Goal: Information Seeking & Learning: Find specific fact

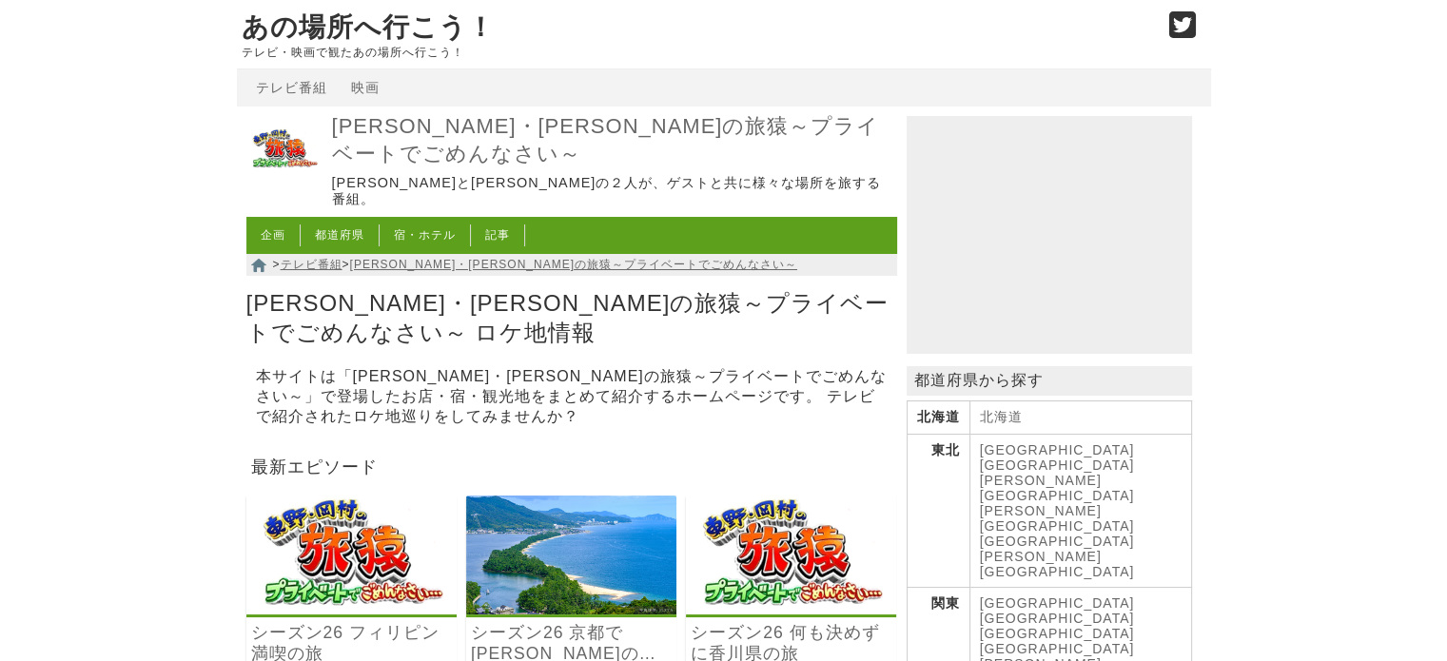
scroll to position [761, 0]
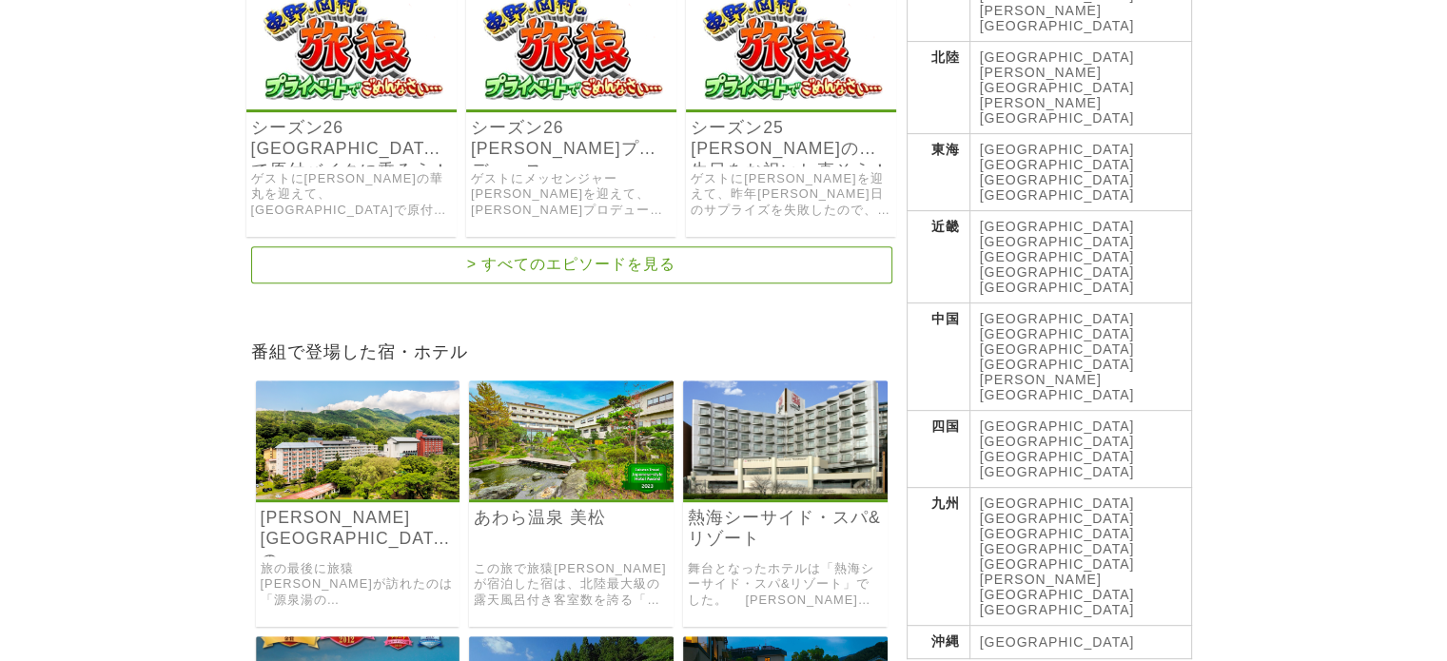
click at [774, 140] on link "シーズン25 [PERSON_NAME]の誕生日をお祝いし直そう！の旅" at bounding box center [790, 139] width 201 height 44
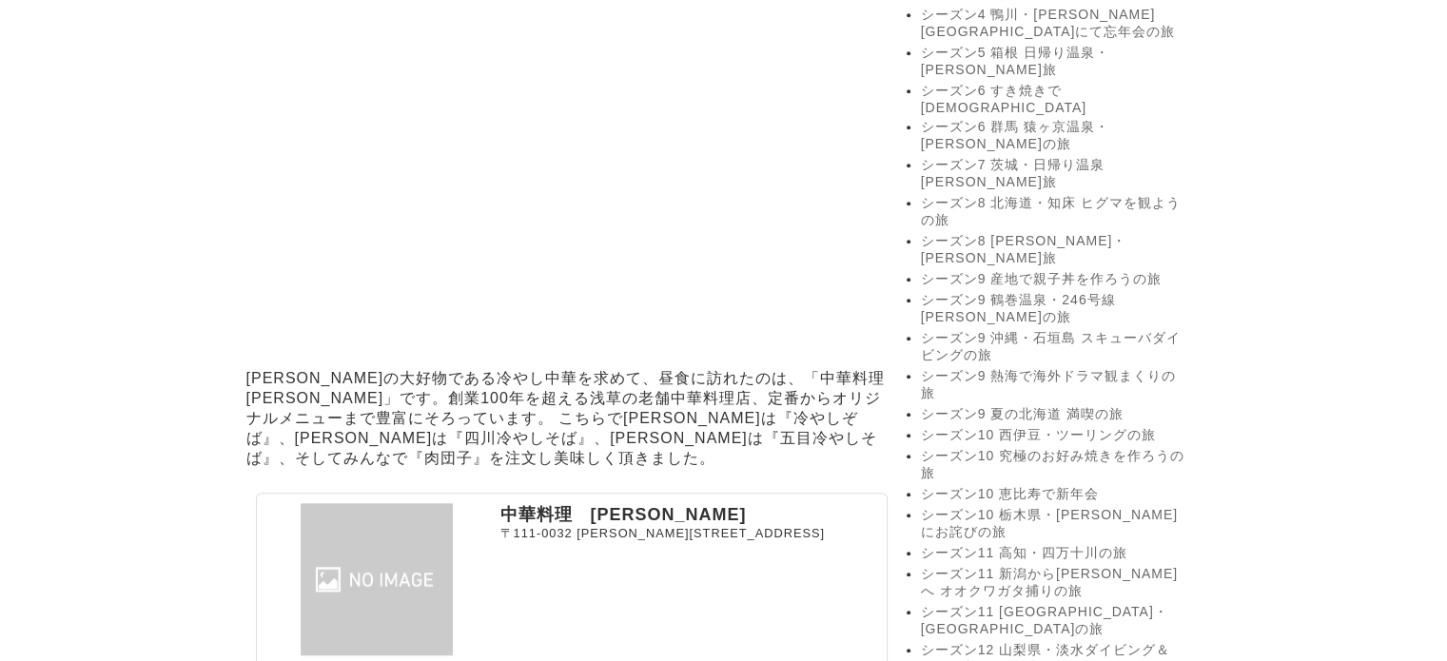
scroll to position [1907, 0]
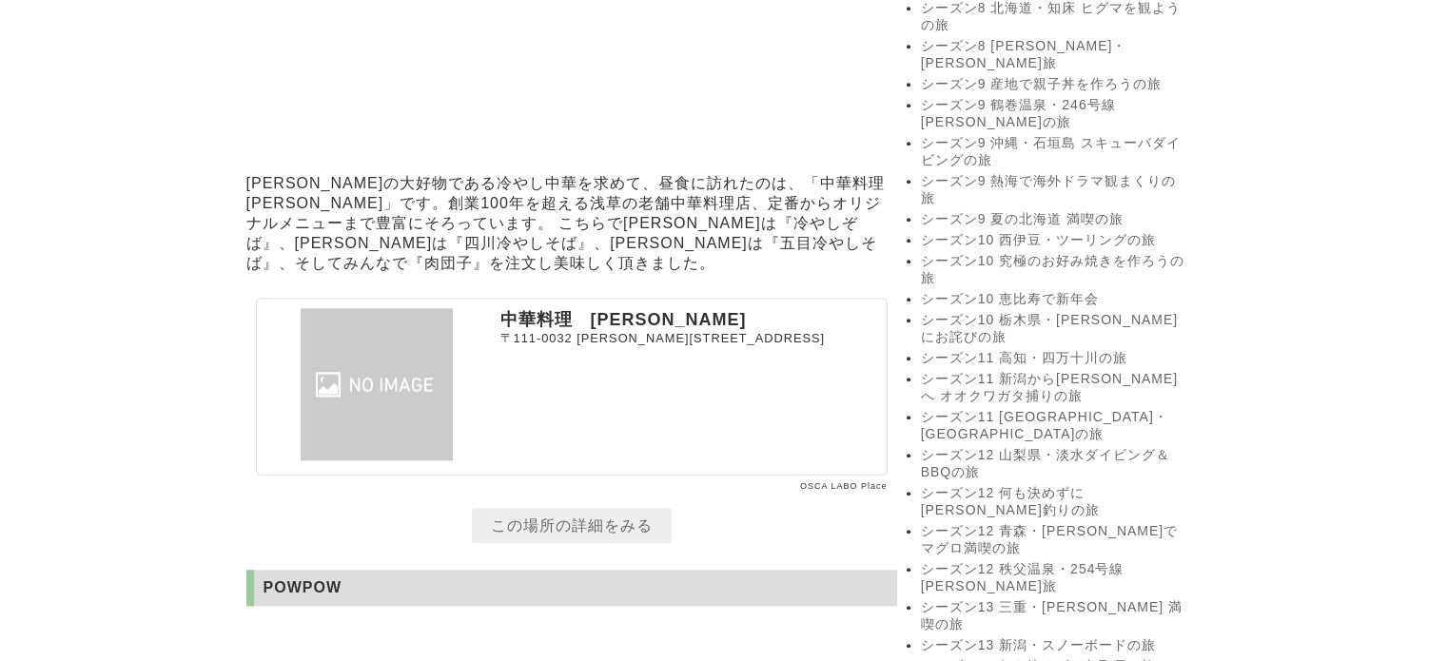
drag, startPoint x: 492, startPoint y: 300, endPoint x: 817, endPoint y: 322, distance: 326.1
click at [817, 322] on section "中華料理　あさひ 〒111-0032 東京都台東区浅草3丁目33-6" at bounding box center [572, 387] width 632 height 178
copy section "中華料理　あさひ 〒111-0032 東京都台東区浅草3丁目33-6"
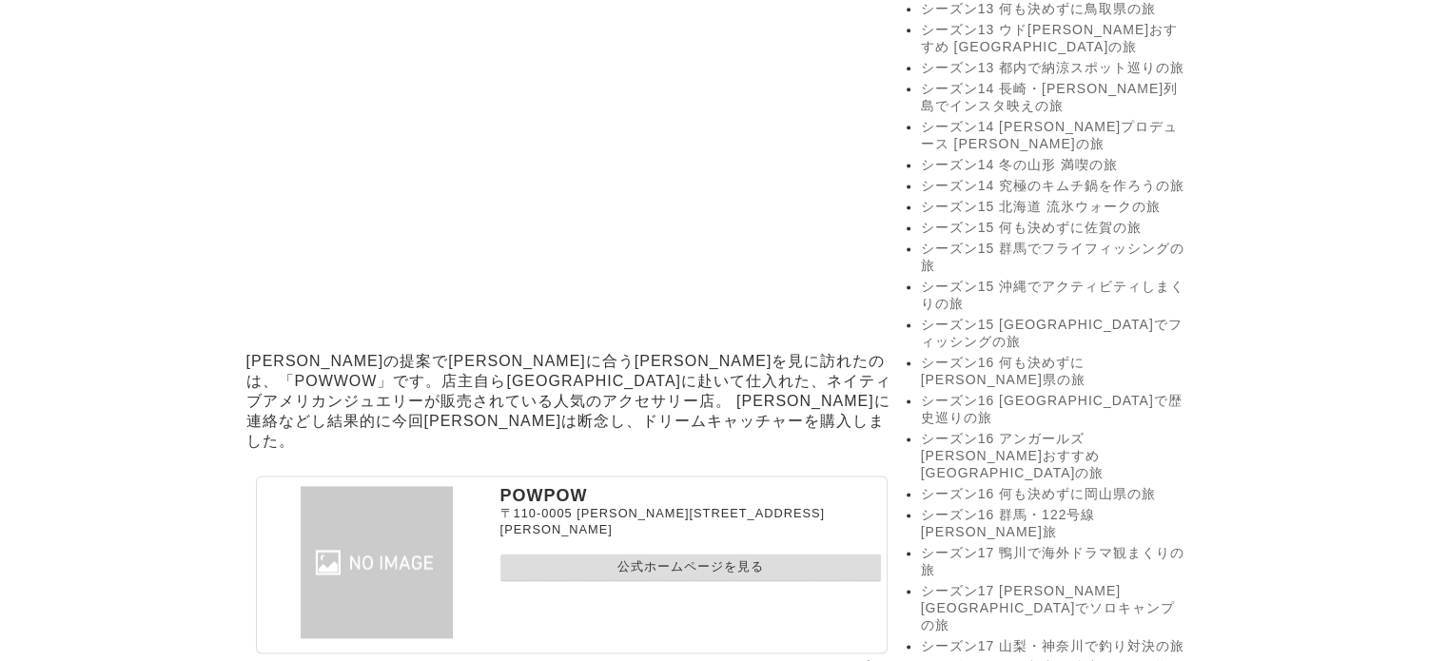
scroll to position [2668, 0]
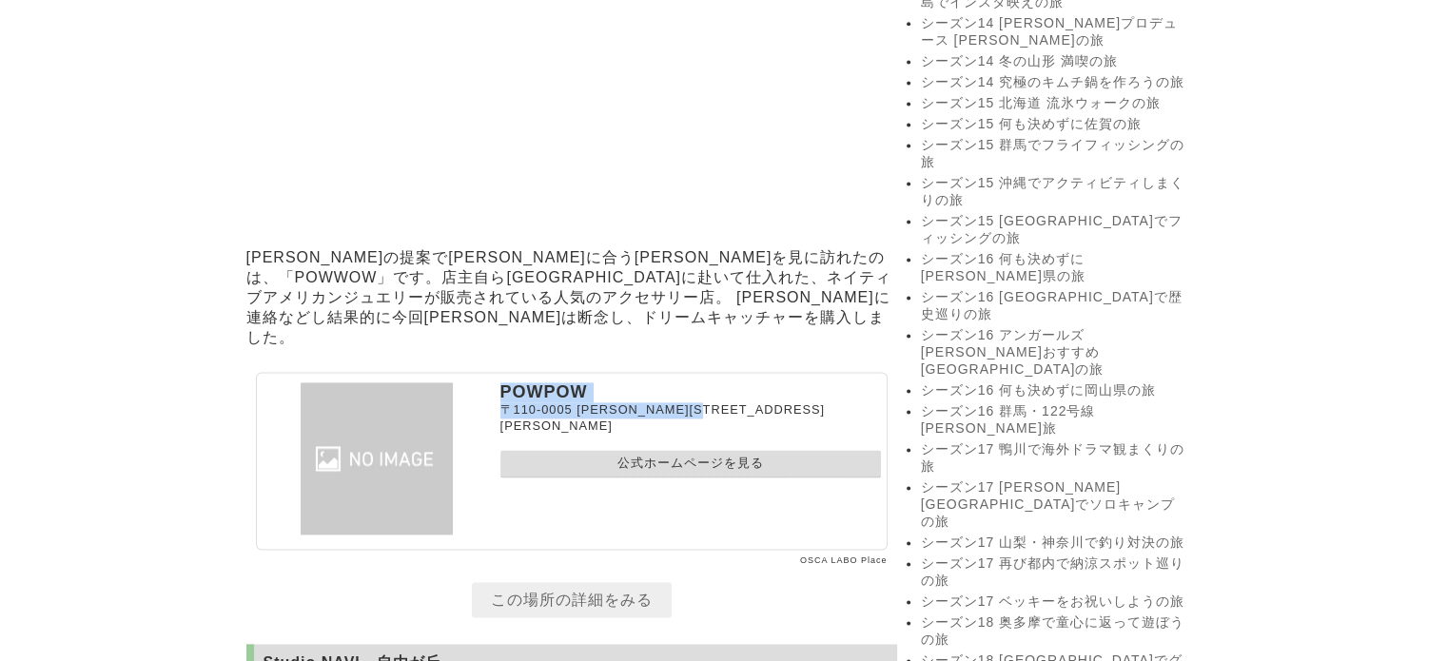
drag, startPoint x: 498, startPoint y: 369, endPoint x: 771, endPoint y: 387, distance: 273.6
click at [771, 387] on section "POWPOW 〒110-0005 東京都台東区上野6丁目4-16 公式ホームページを見る" at bounding box center [572, 461] width 632 height 178
copy section "POWPOW 〒110-0005 東京都台東区上野6丁目4-16"
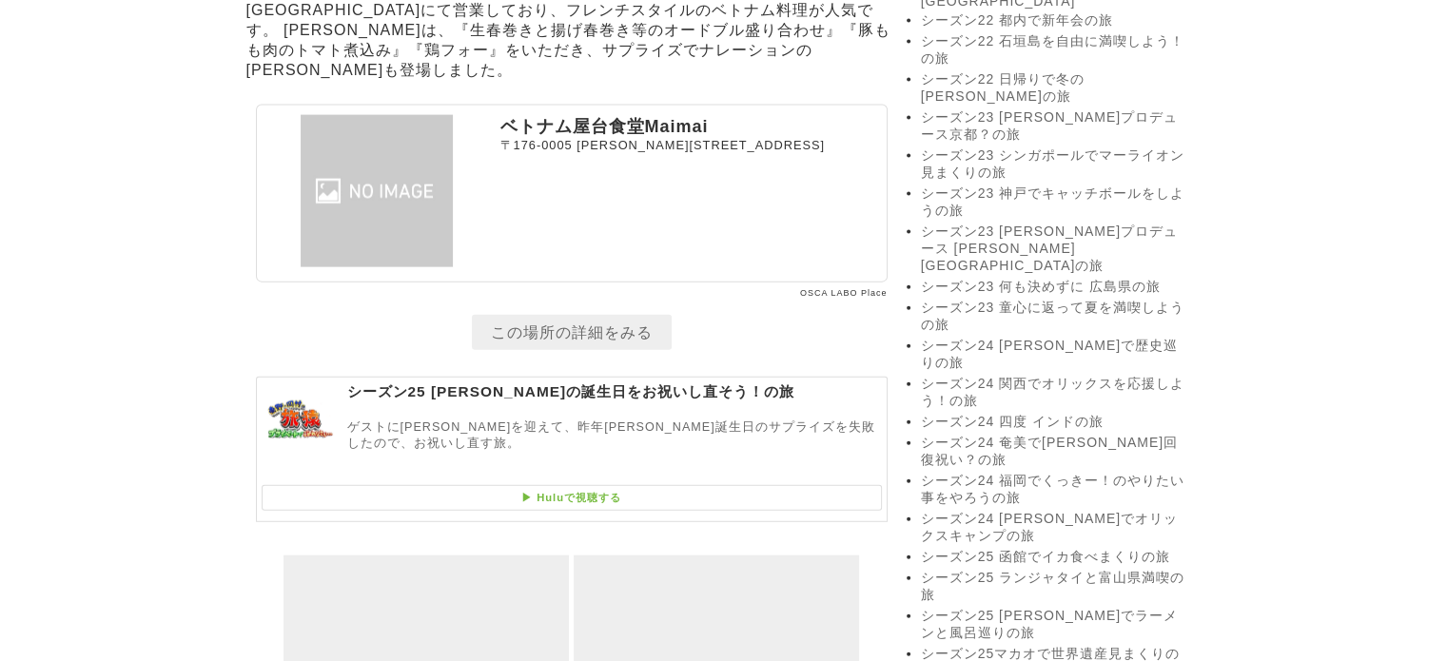
scroll to position [3883, 0]
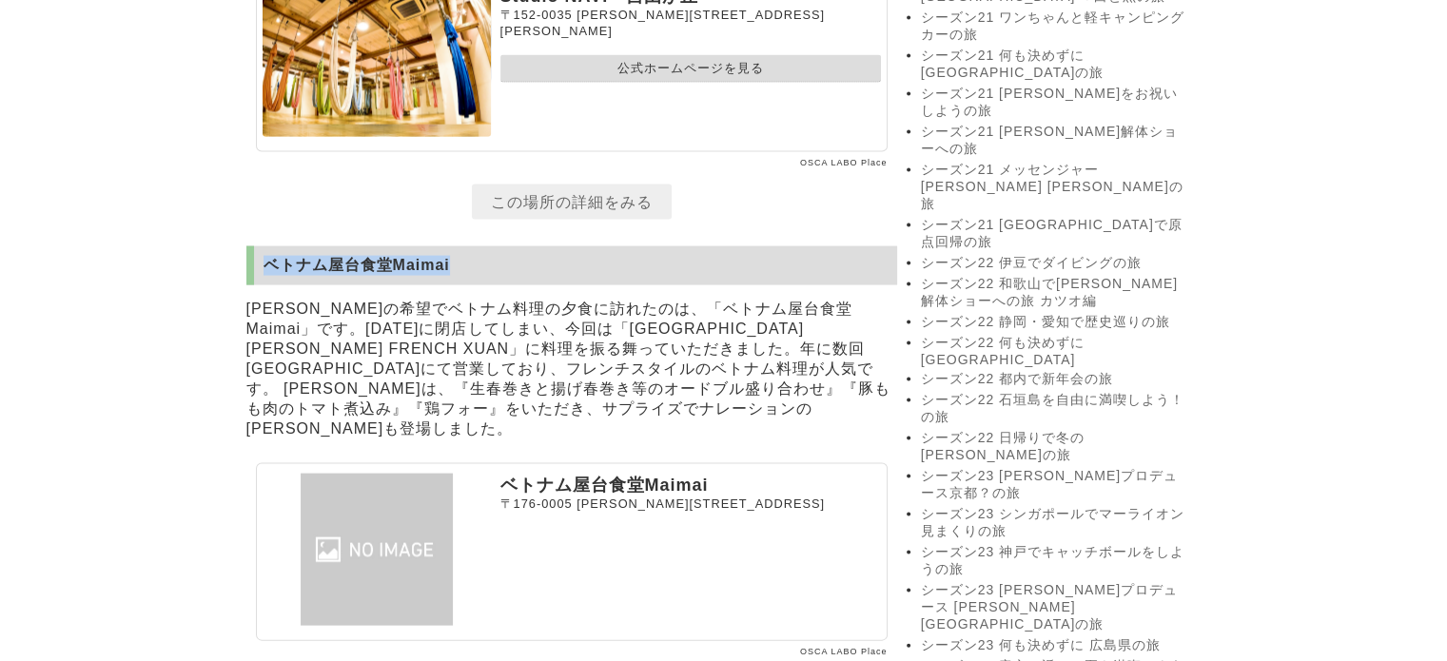
drag, startPoint x: 269, startPoint y: 267, endPoint x: 453, endPoint y: 250, distance: 184.4
click at [453, 250] on h2 "ベトナム屋台食堂Maimai" at bounding box center [571, 265] width 651 height 39
copy h2 "ベトナム屋台食堂Maimai"
click at [670, 392] on p "[PERSON_NAME]の希望でベトナム料理の夕食に訪れたのは、「ベトナム屋台食堂Maimai」です。[DATE]に閉店してしまい、今回は「[GEOGRAP…" at bounding box center [571, 369] width 651 height 149
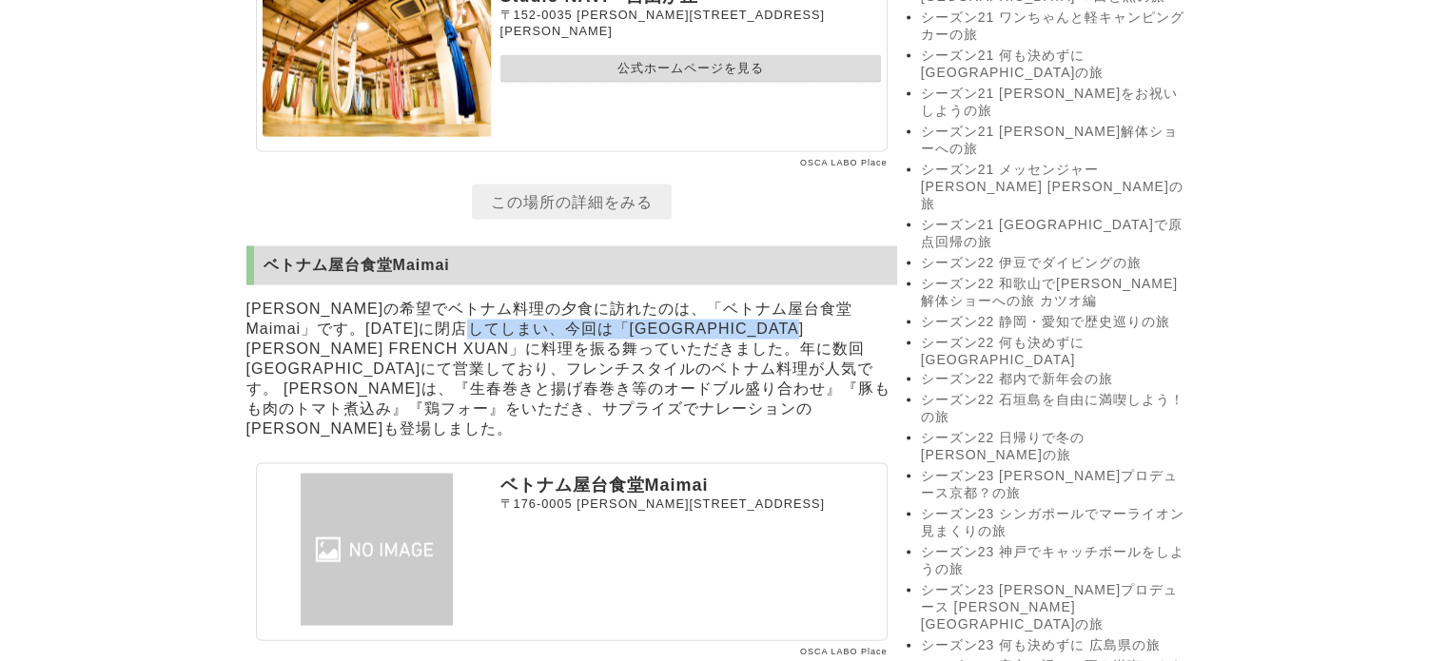
drag, startPoint x: 536, startPoint y: 337, endPoint x: 833, endPoint y: 342, distance: 296.8
click at [833, 342] on p "[PERSON_NAME]の希望でベトナム料理の夕食に訪れたのは、「ベトナム屋台食堂Maimai」です。[DATE]に閉店してしまい、今回は「[GEOGRAP…" at bounding box center [571, 369] width 651 height 149
copy p "京都北白川 VIETTNAM FRENCH XUAN"
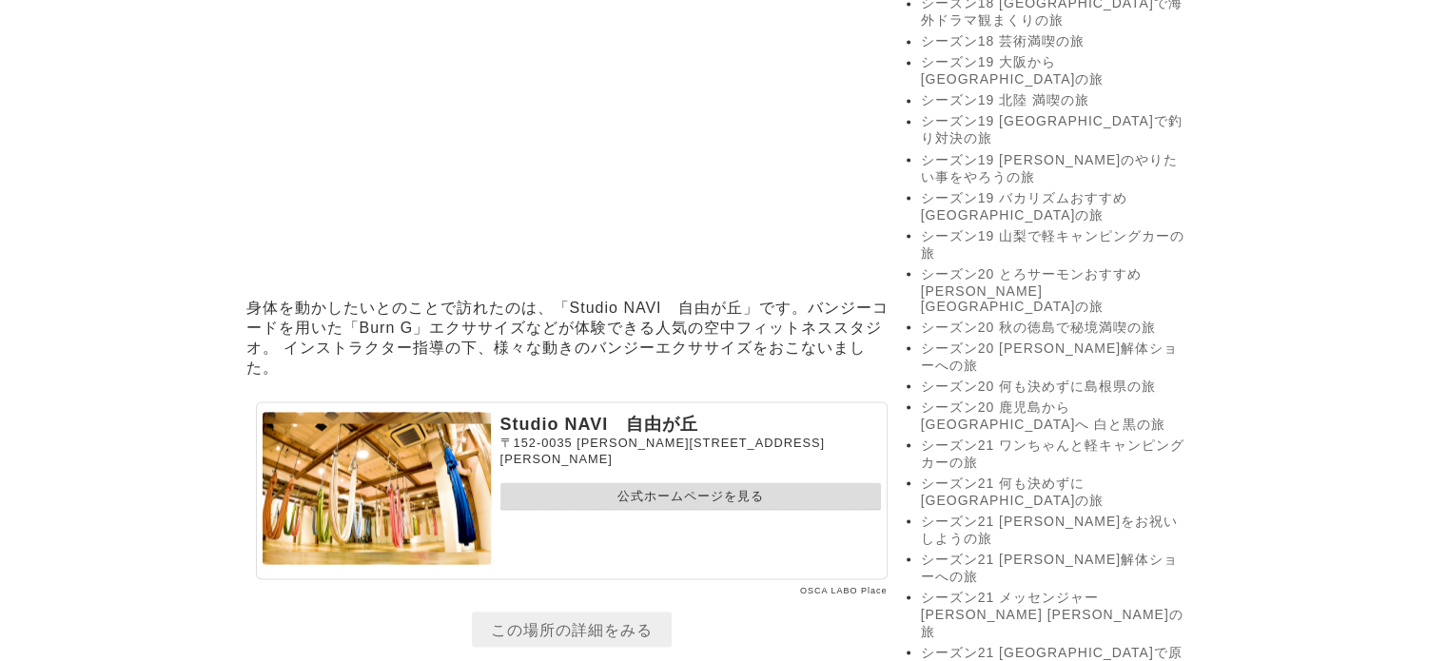
scroll to position [3693, 0]
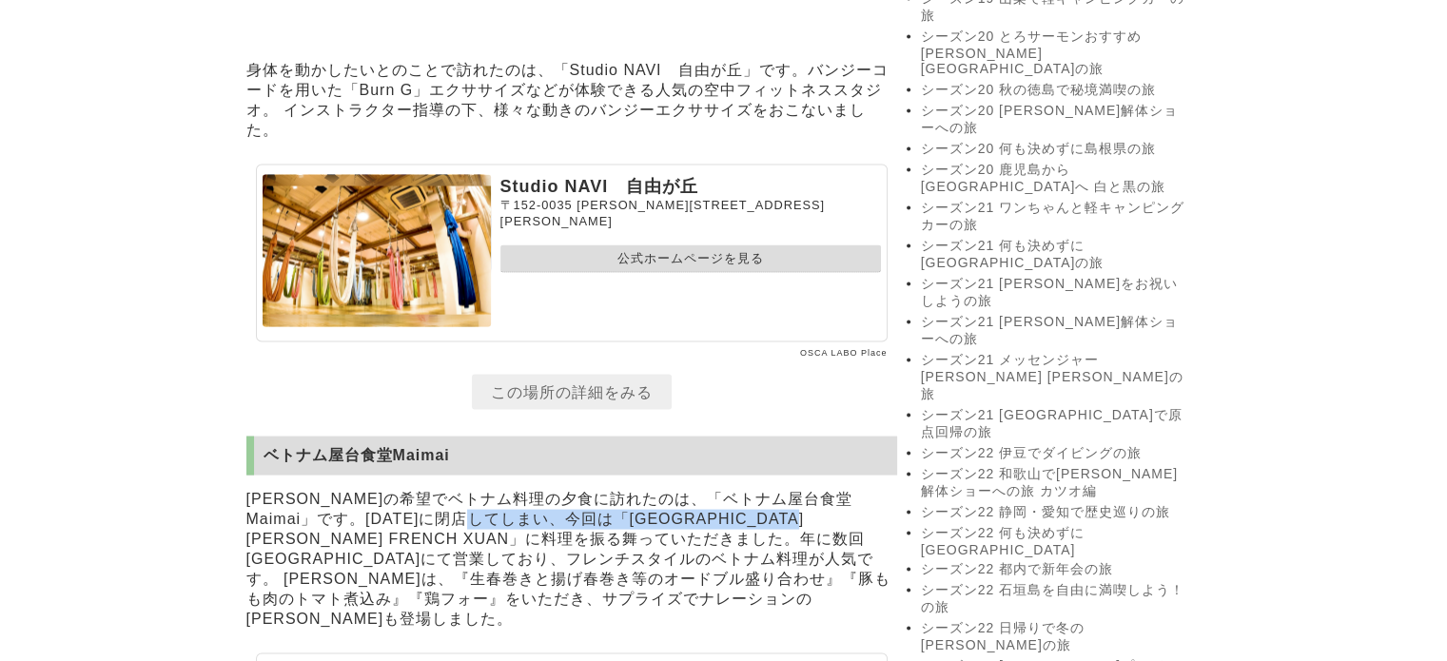
click at [700, 245] on link "公式ホームページを見る" at bounding box center [690, 259] width 380 height 28
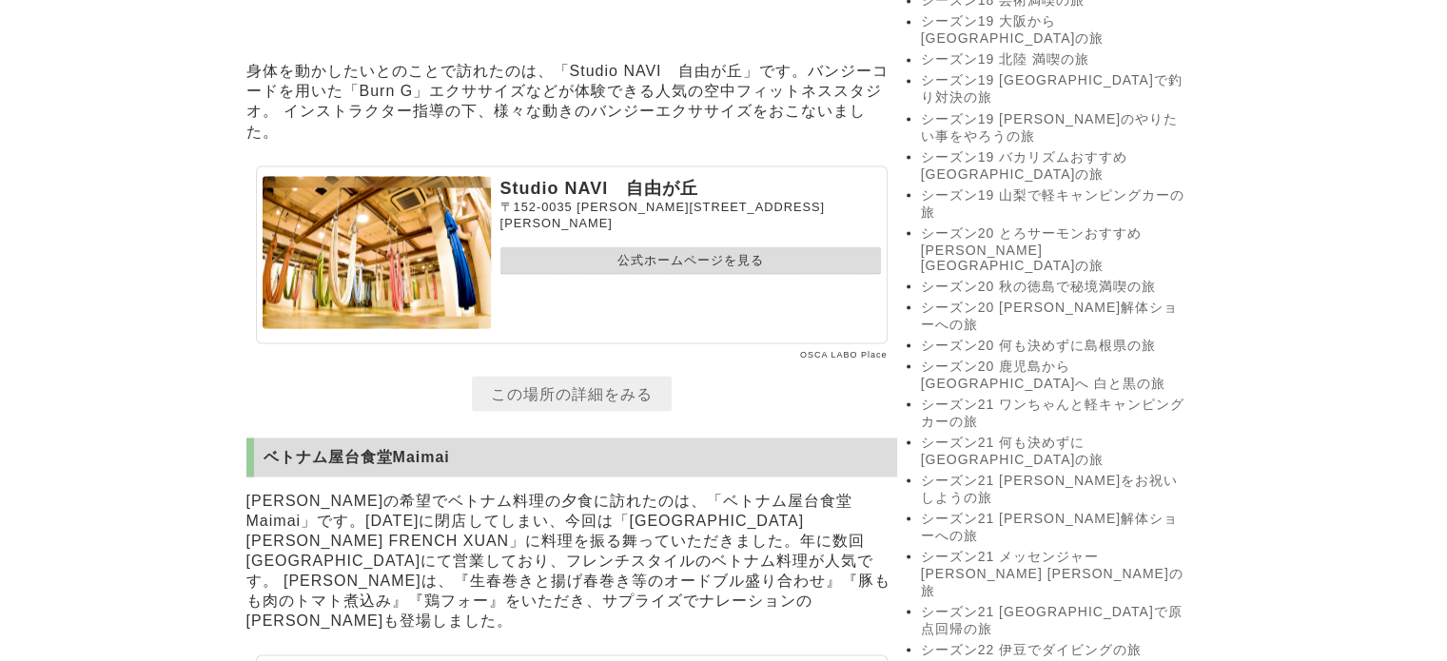
click at [692, 246] on link "公式ホームページを見る" at bounding box center [690, 260] width 380 height 28
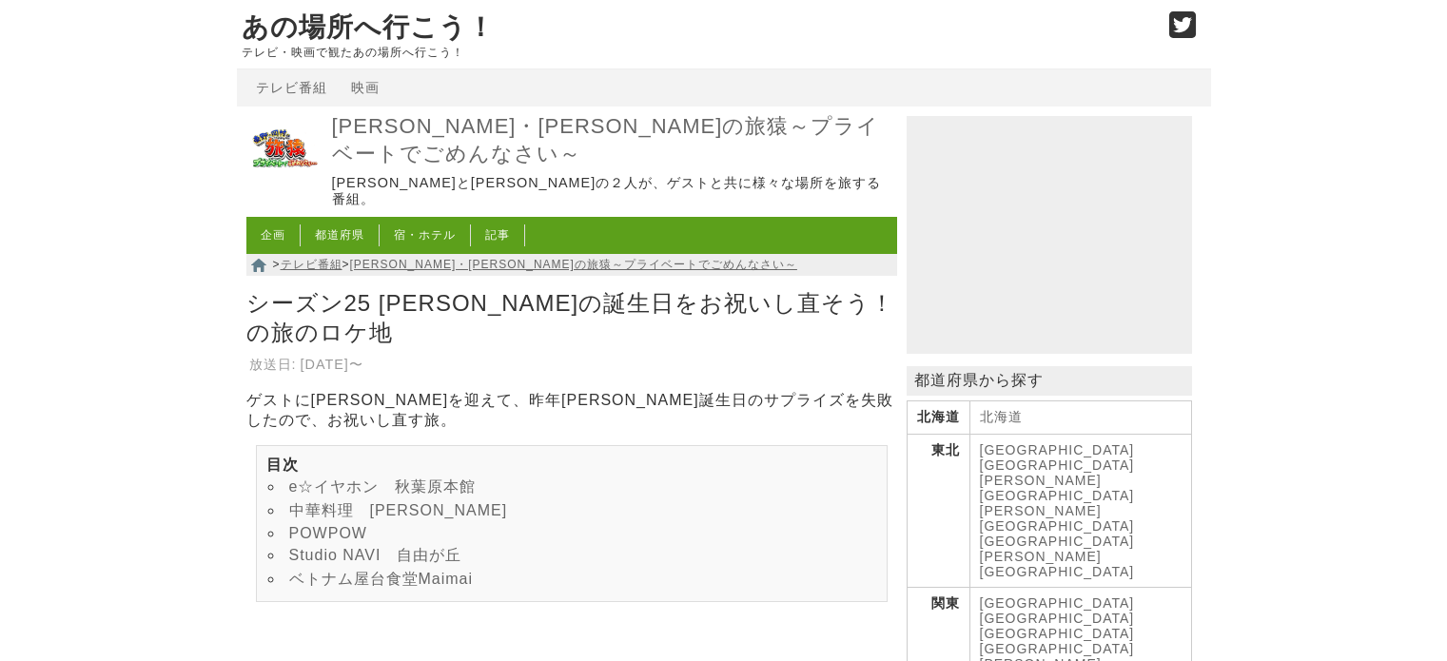
scroll to position [3693, 0]
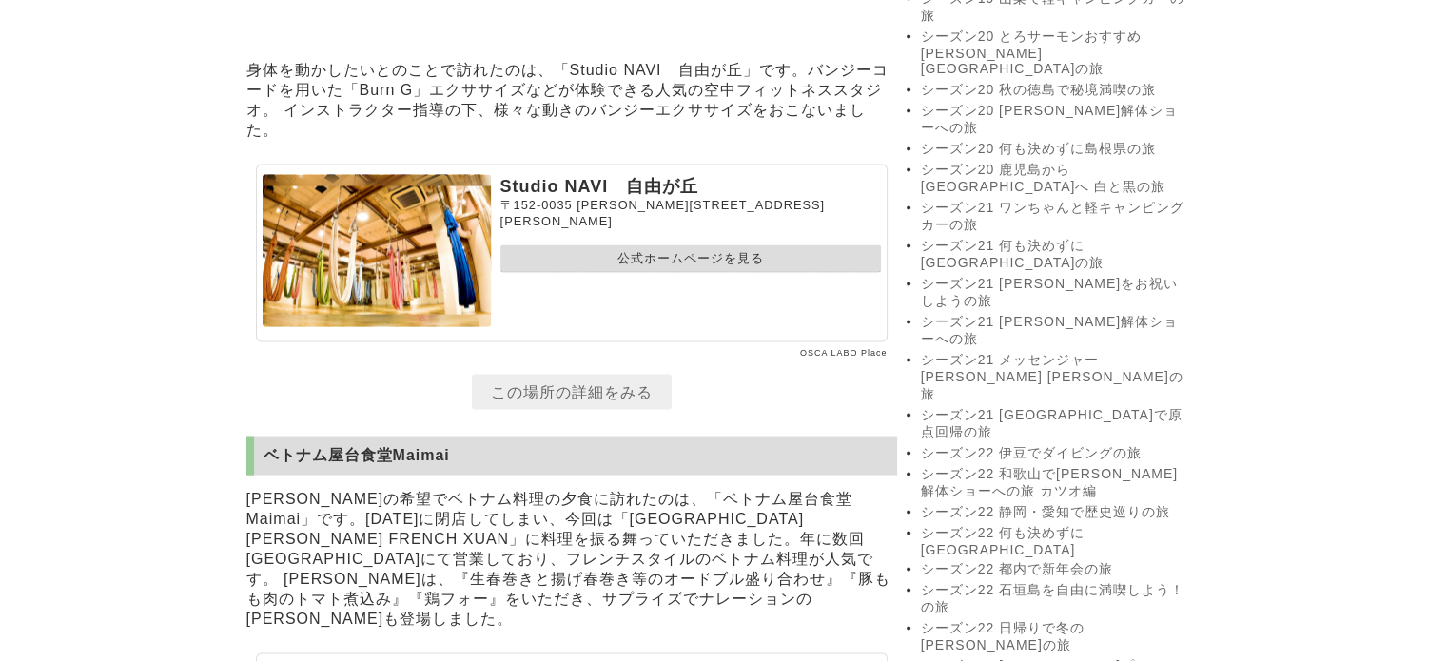
click at [692, 252] on link "公式ホームページを見る" at bounding box center [690, 259] width 380 height 28
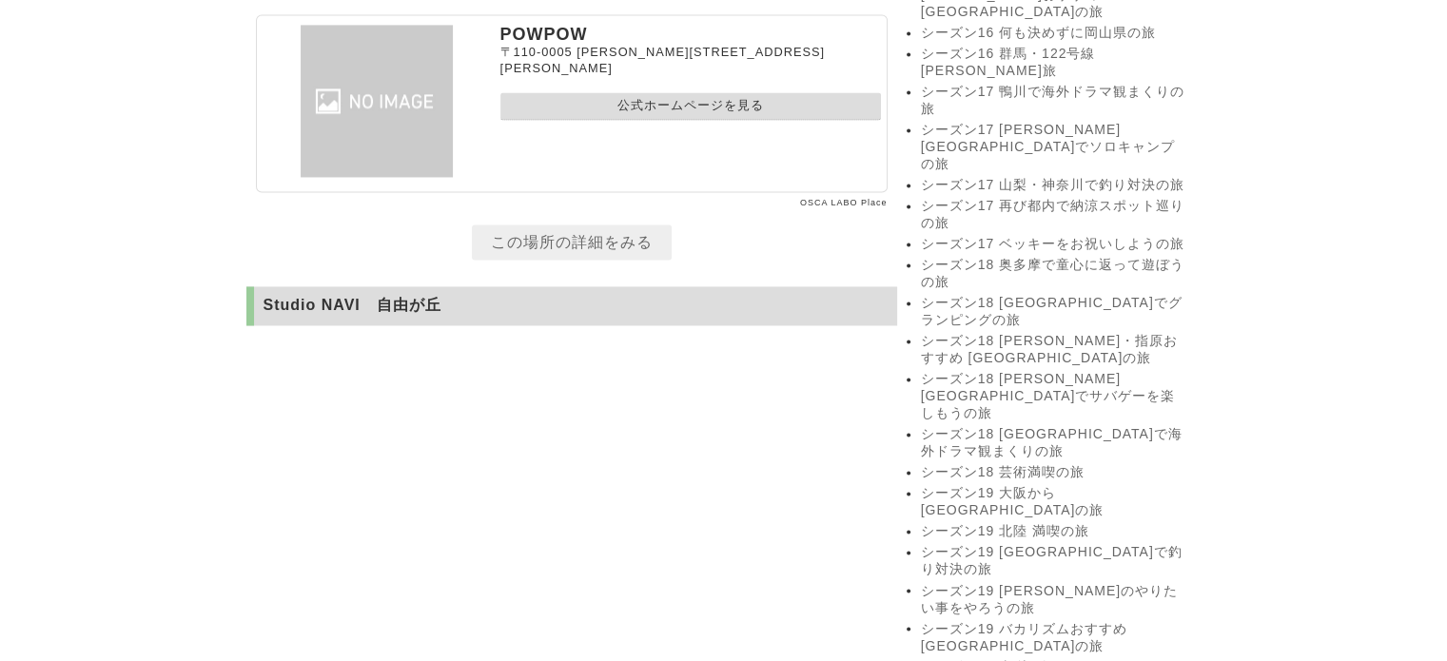
scroll to position [3027, 0]
drag, startPoint x: 263, startPoint y: 285, endPoint x: 463, endPoint y: 282, distance: 199.8
click at [463, 284] on h2 "Studio NAVI　自由が丘" at bounding box center [571, 303] width 651 height 39
copy h2 "Studio NAVI　自由が丘"
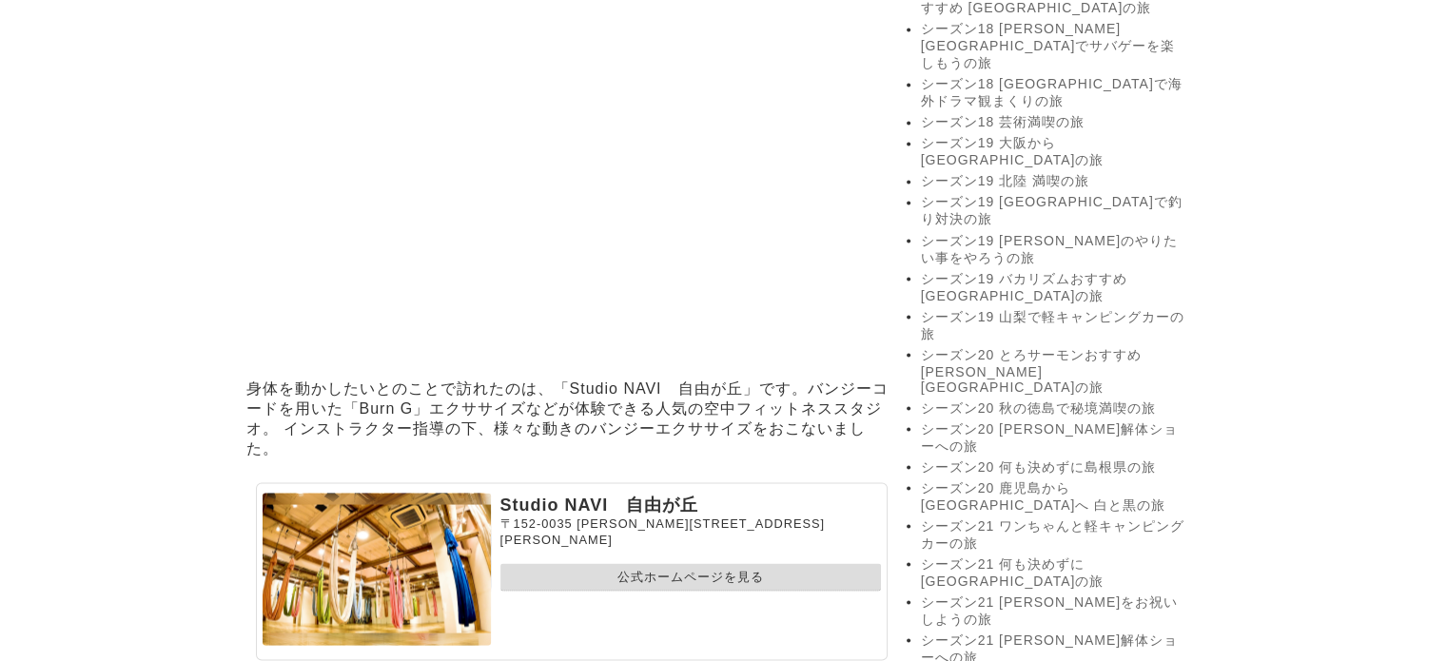
scroll to position [3503, 0]
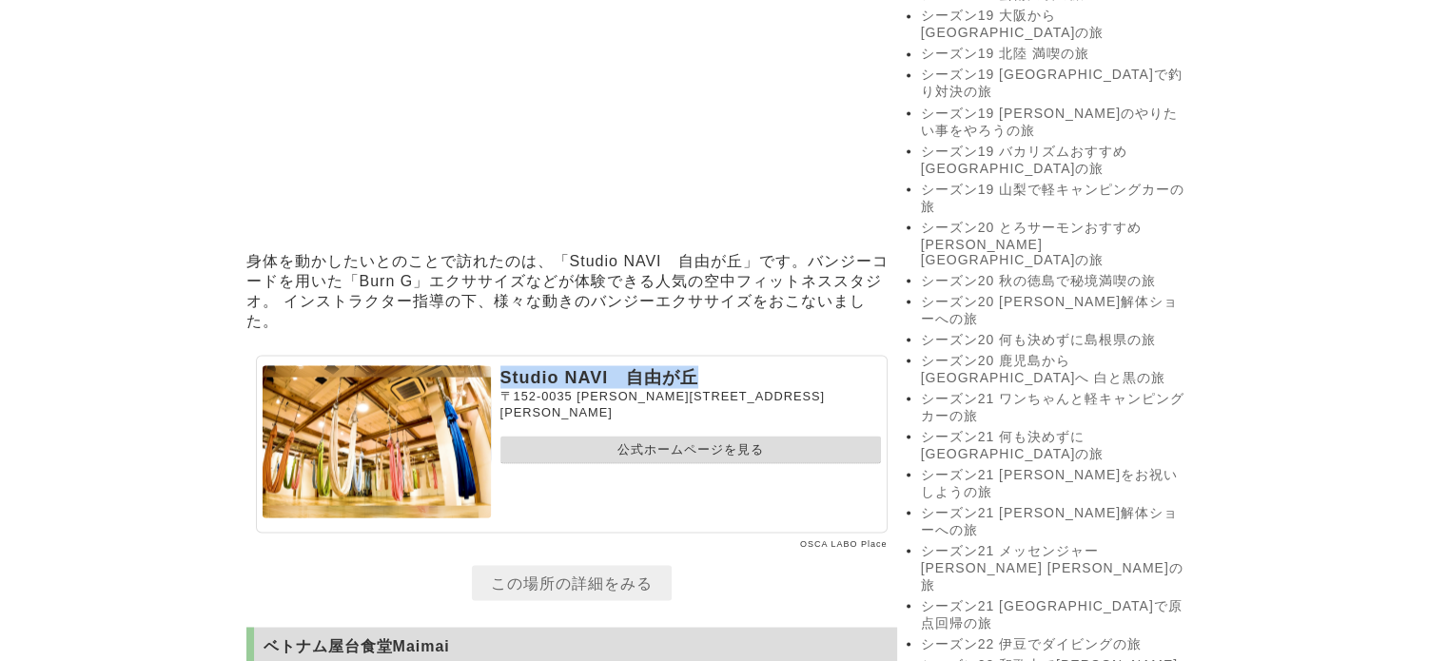
drag, startPoint x: 724, startPoint y: 371, endPoint x: 497, endPoint y: 377, distance: 226.4
click at [497, 377] on section "Studio NAVI　自由が丘 [STREET_ADDRESS][PERSON_NAME][PERSON_NAME] 公式ホームページを見る" at bounding box center [572, 444] width 632 height 178
copy p "Studio NAVI　自由が丘"
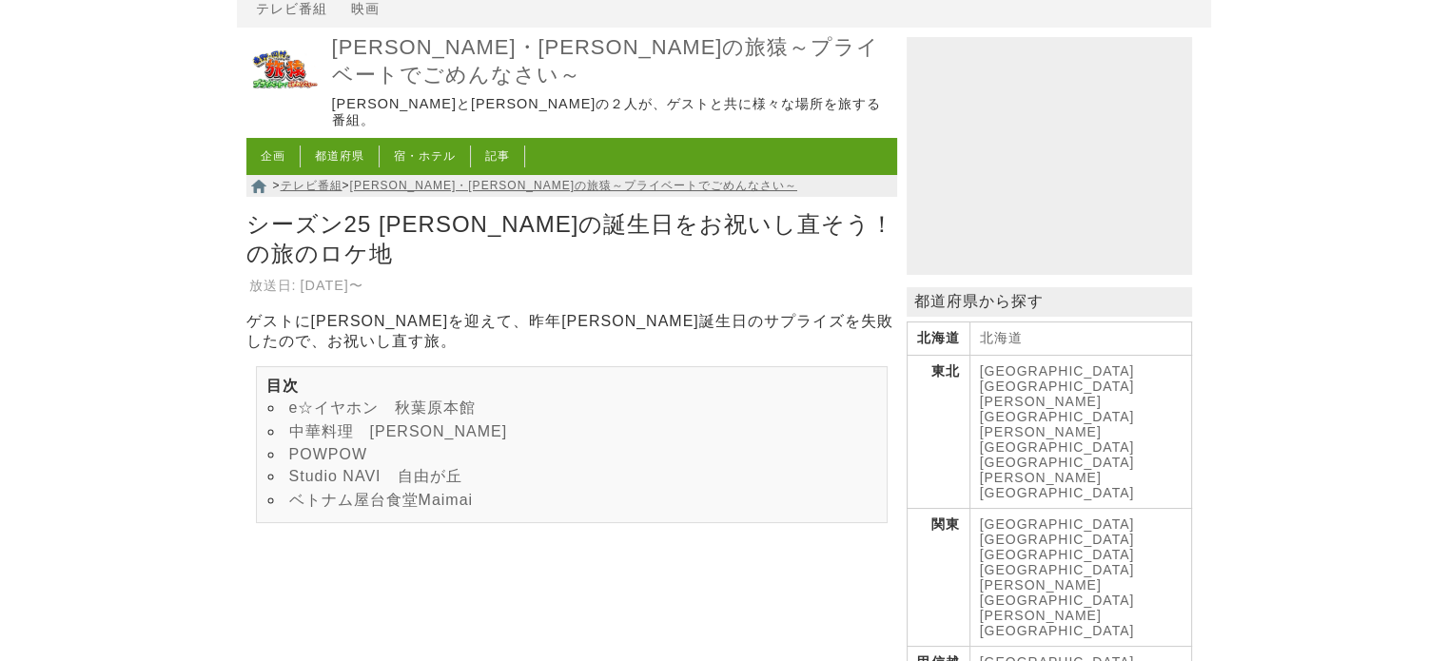
scroll to position [0, 0]
